Goal: Information Seeking & Learning: Learn about a topic

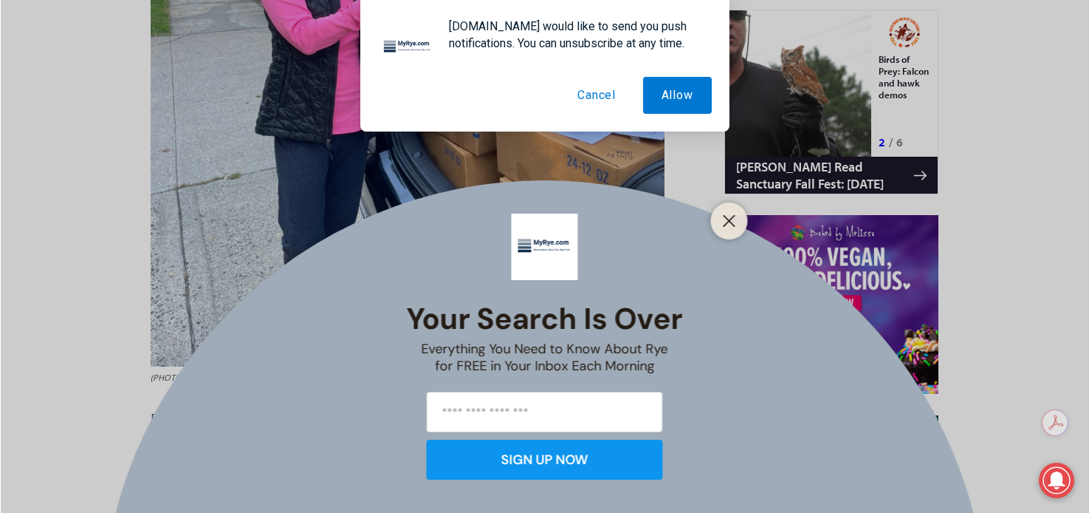
scroll to position [940, 0]
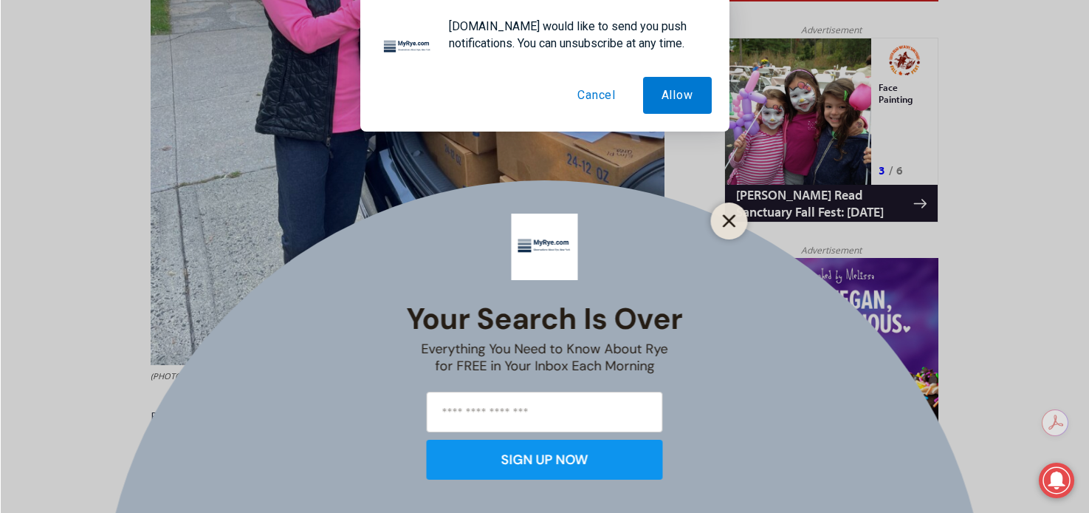
click at [725, 229] on button "Close" at bounding box center [729, 221] width 21 height 21
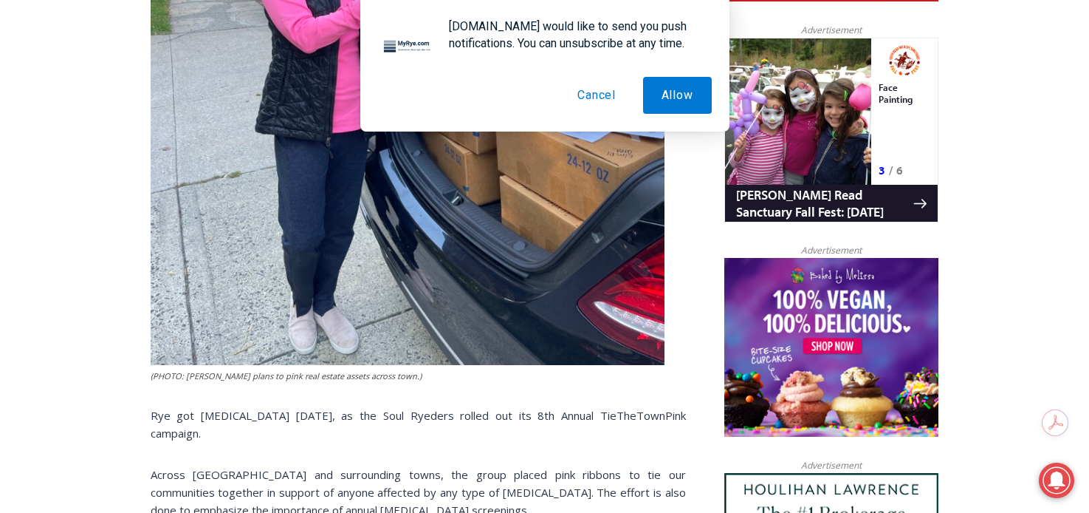
click at [608, 88] on button "Cancel" at bounding box center [596, 95] width 75 height 37
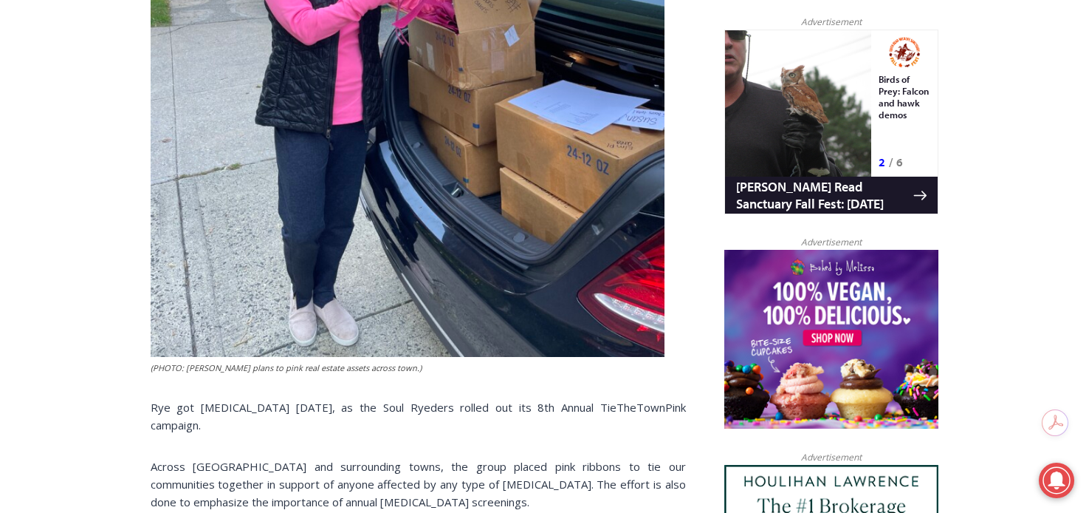
scroll to position [1211, 0]
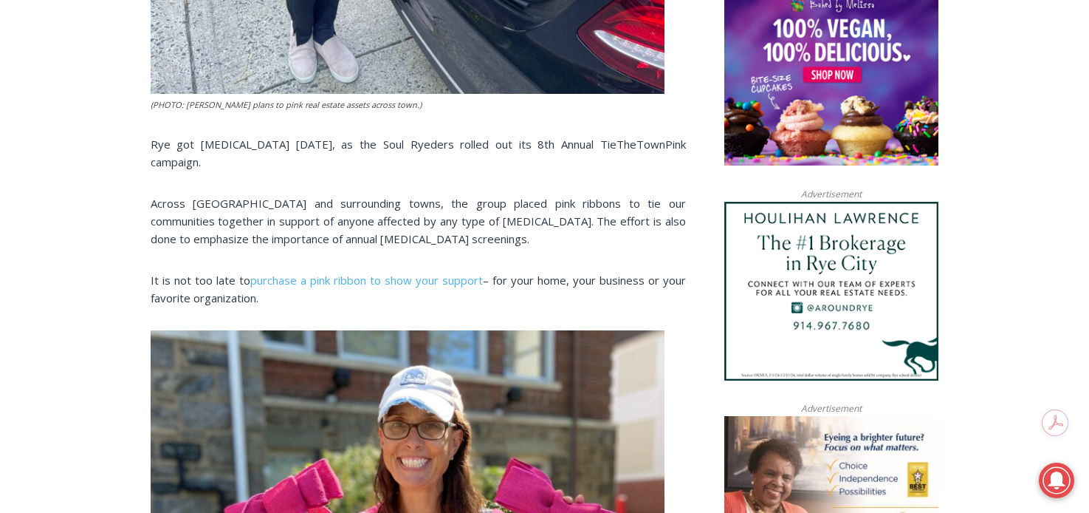
click at [274, 143] on p "Rye got [MEDICAL_DATA] [DATE], as the Soul Ryeders rolled out its 8th Annual Ti…" at bounding box center [418, 152] width 535 height 35
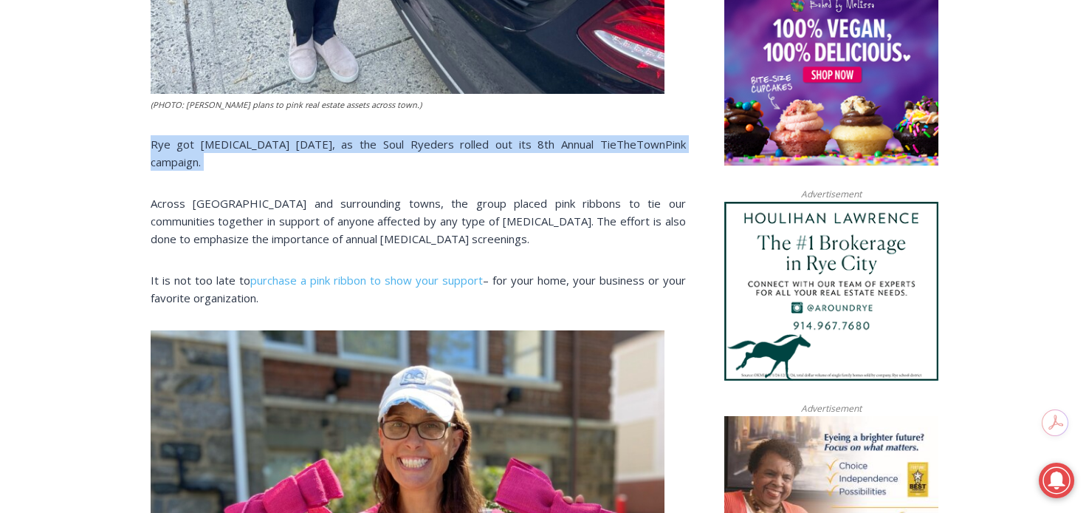
click at [274, 143] on p "Rye got [MEDICAL_DATA] [DATE], as the Soul Ryeders rolled out its 8th Annual Ti…" at bounding box center [418, 152] width 535 height 35
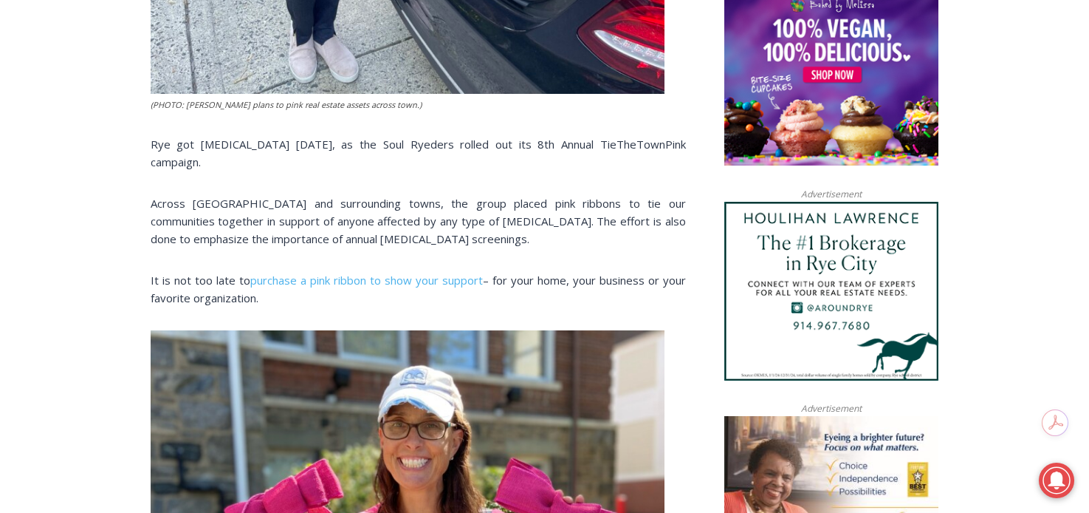
click at [378, 160] on div "(PHOTO: [PERSON_NAME] plans to pink real estate assets across town.) Rye got [M…" at bounding box center [418, 487] width 535 height 2158
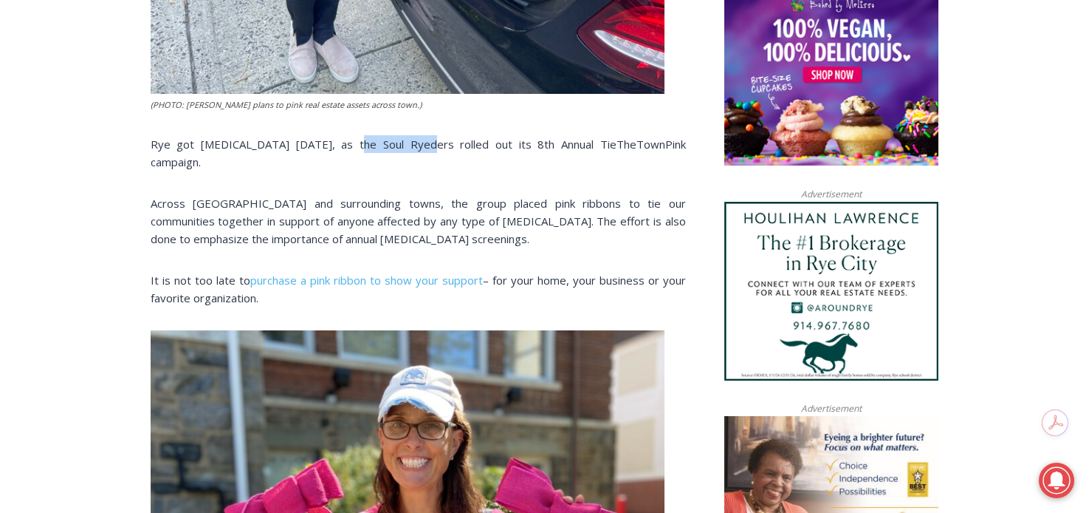
drag, startPoint x: 391, startPoint y: 141, endPoint x: 326, endPoint y: 137, distance: 65.1
click at [326, 137] on p "Rye got [MEDICAL_DATA] [DATE], as the Soul Ryeders rolled out its 8th Annual Ti…" at bounding box center [418, 152] width 535 height 35
copy p "Soul Ryeders"
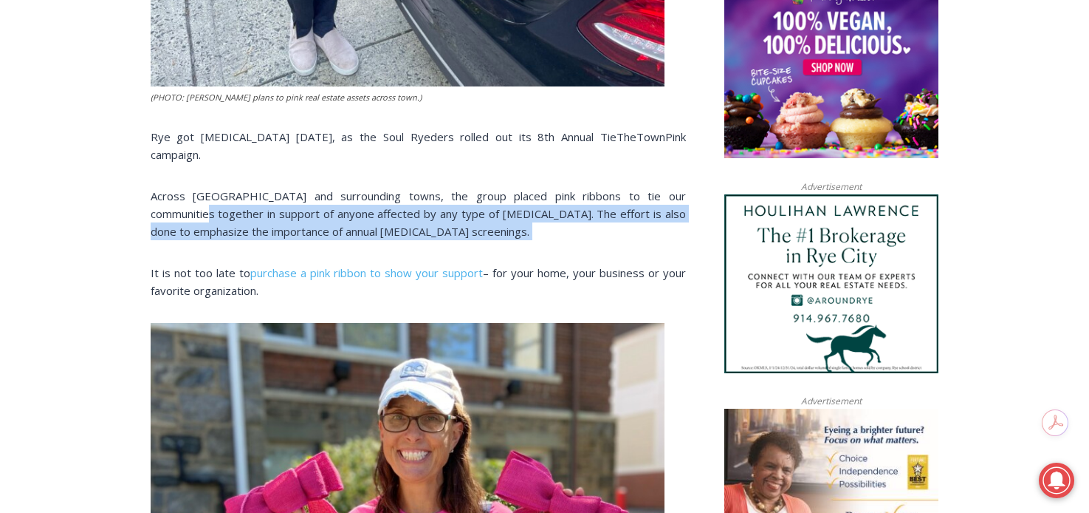
drag, startPoint x: 151, startPoint y: 196, endPoint x: 305, endPoint y: 219, distance: 156.1
click at [305, 219] on p "Across [GEOGRAPHIC_DATA] and surrounding towns, the group placed pink ribbons t…" at bounding box center [418, 213] width 535 height 53
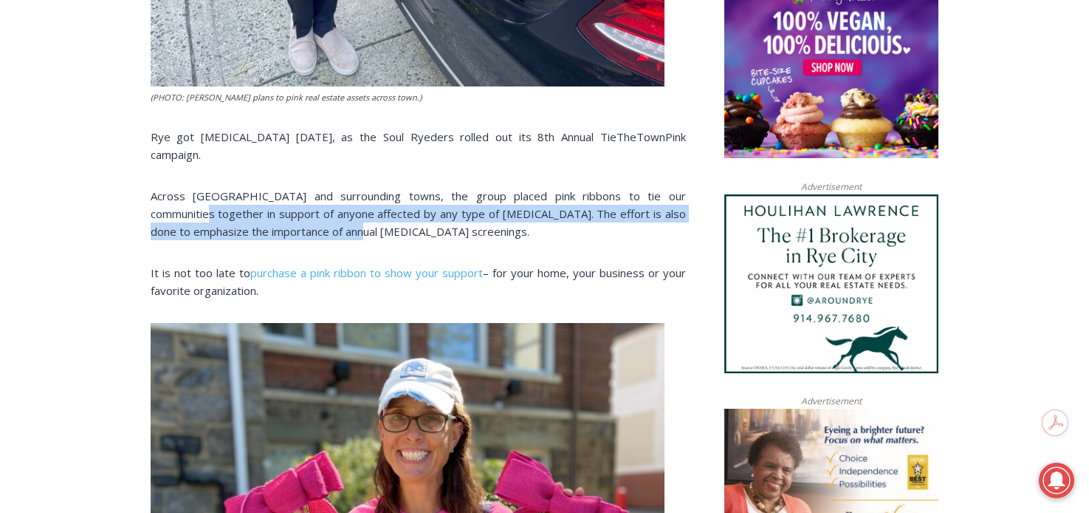
copy p "support of anyone affected by any type of [MEDICAL_DATA]. The effort is also do…"
